Goal: Transaction & Acquisition: Purchase product/service

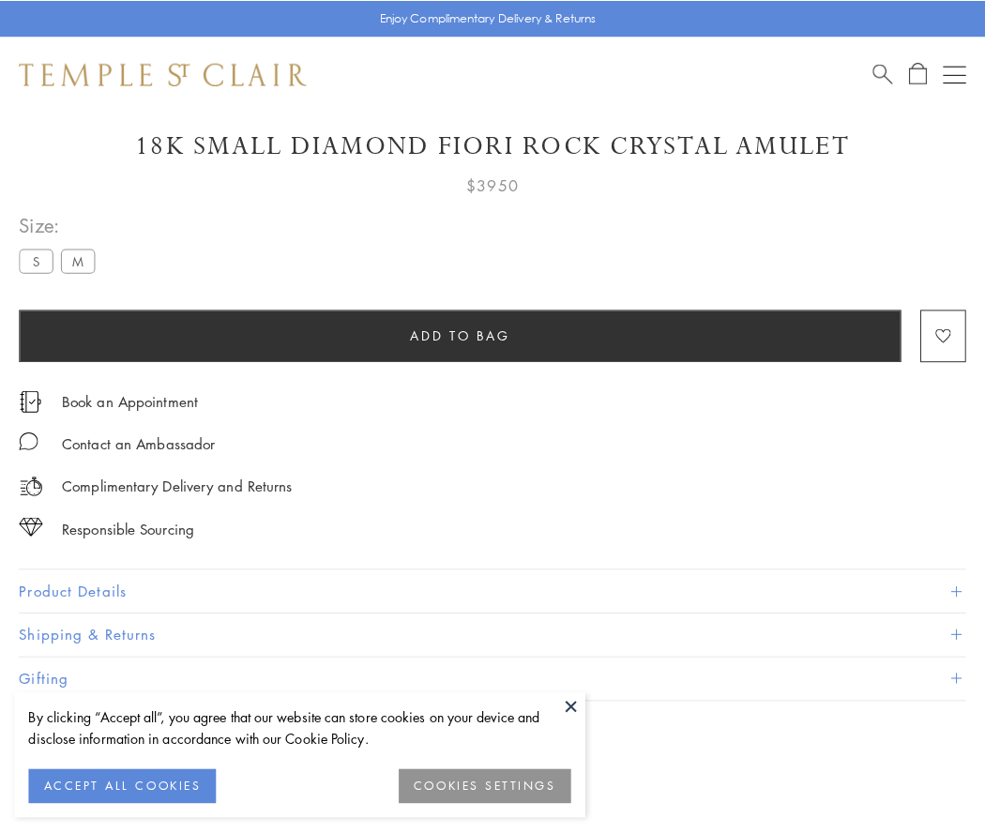
scroll to position [111, 0]
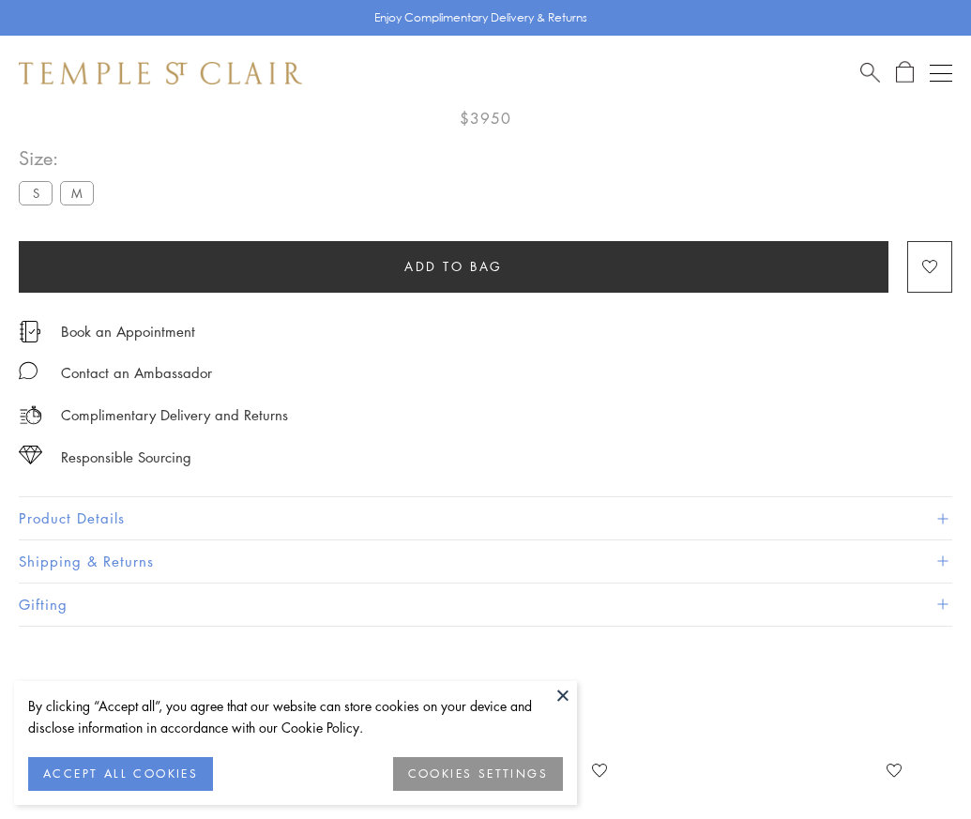
click at [453, 263] on span "Add to bag" at bounding box center [453, 266] width 98 height 21
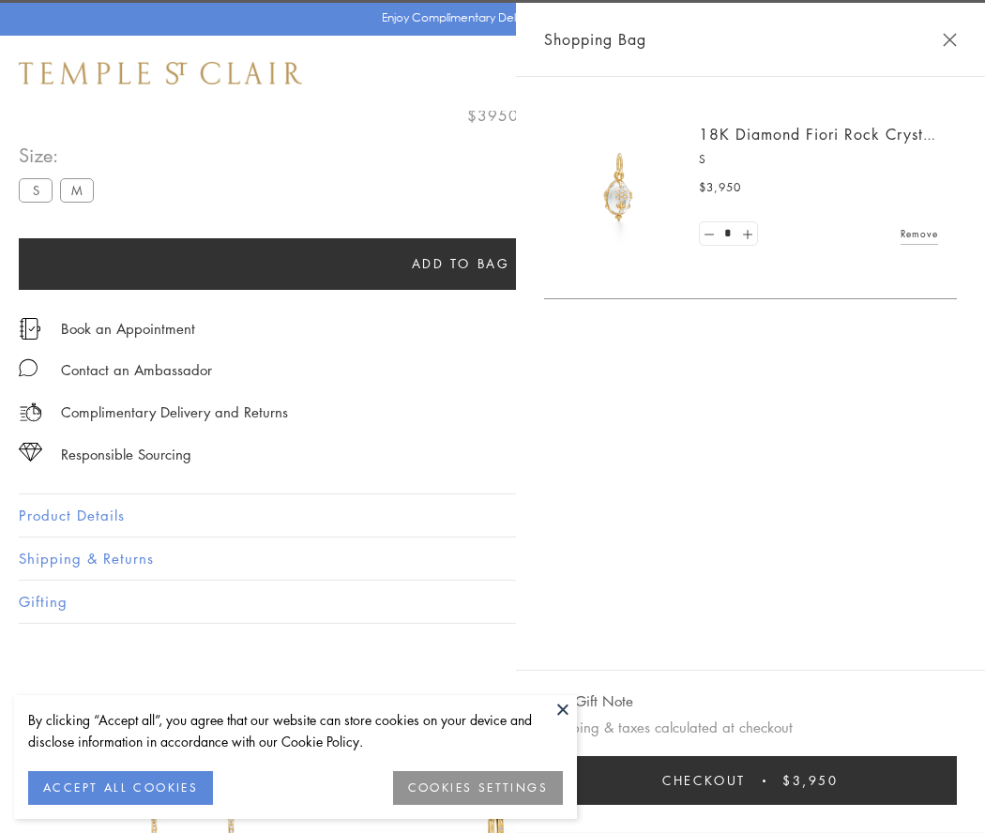
click at [957, 780] on button "Checkout $3,950" at bounding box center [750, 780] width 413 height 49
